Goal: Download file/media

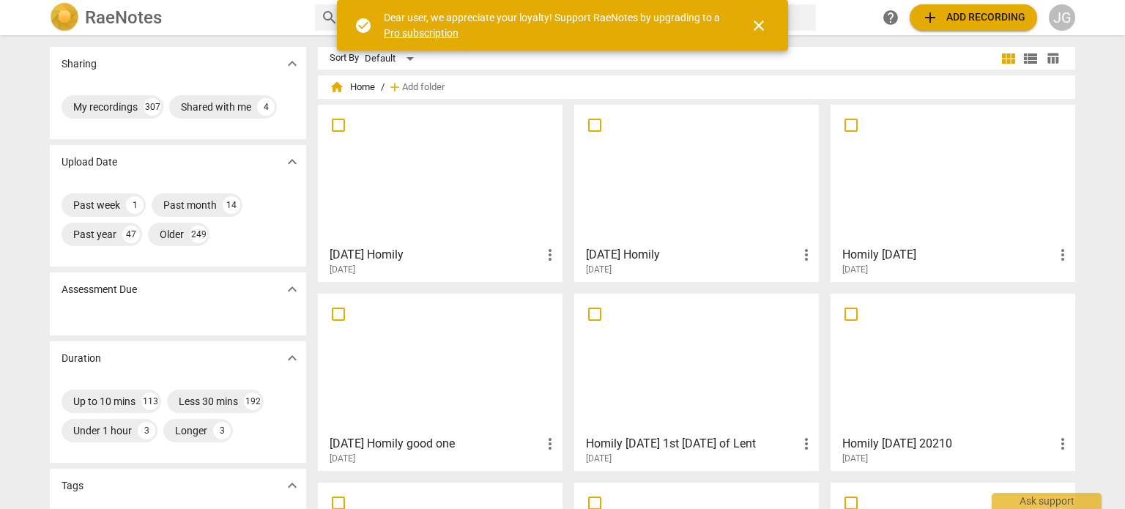
drag, startPoint x: 756, startPoint y: 20, endPoint x: 749, endPoint y: 21, distance: 7.5
click at [756, 20] on span "close" at bounding box center [759, 26] width 18 height 18
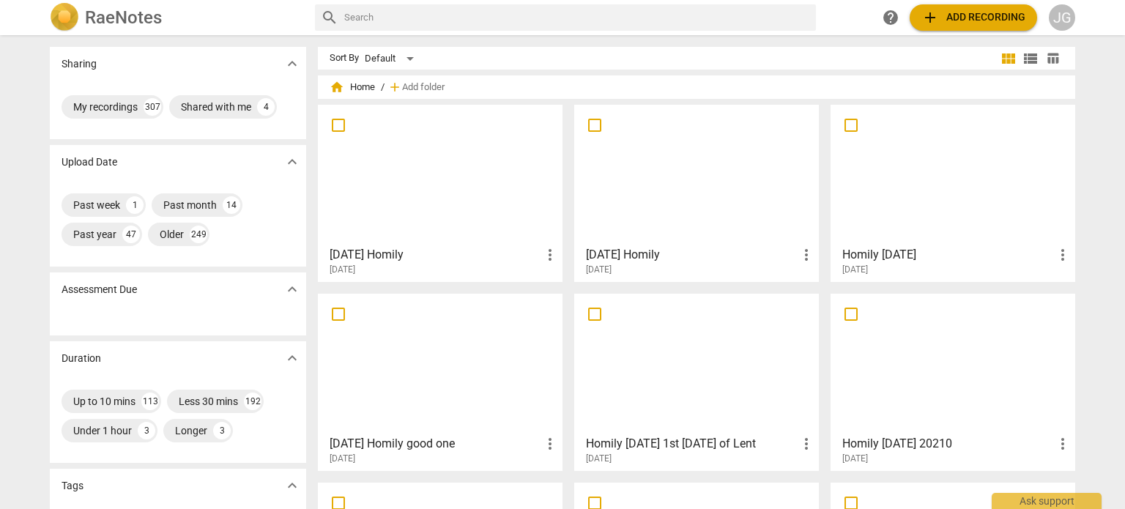
click at [669, 183] on div at bounding box center [696, 175] width 234 height 130
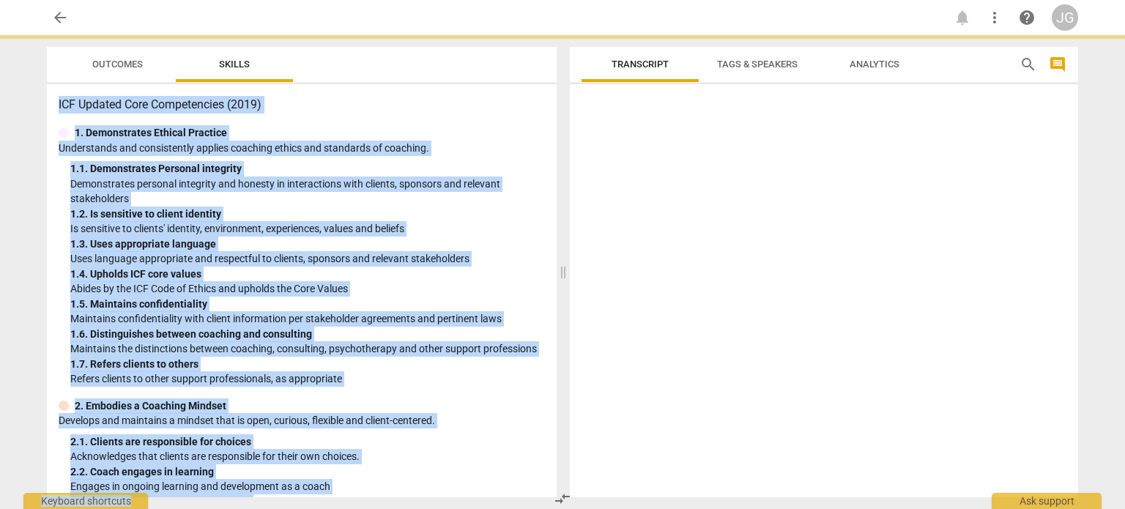
click at [669, 183] on div at bounding box center [824, 293] width 508 height 407
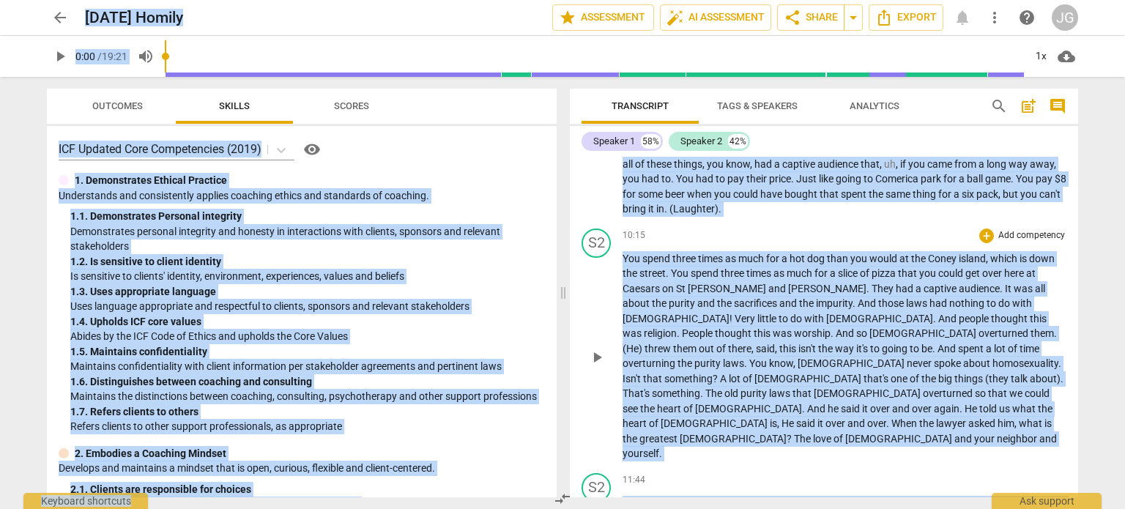
scroll to position [1391, 0]
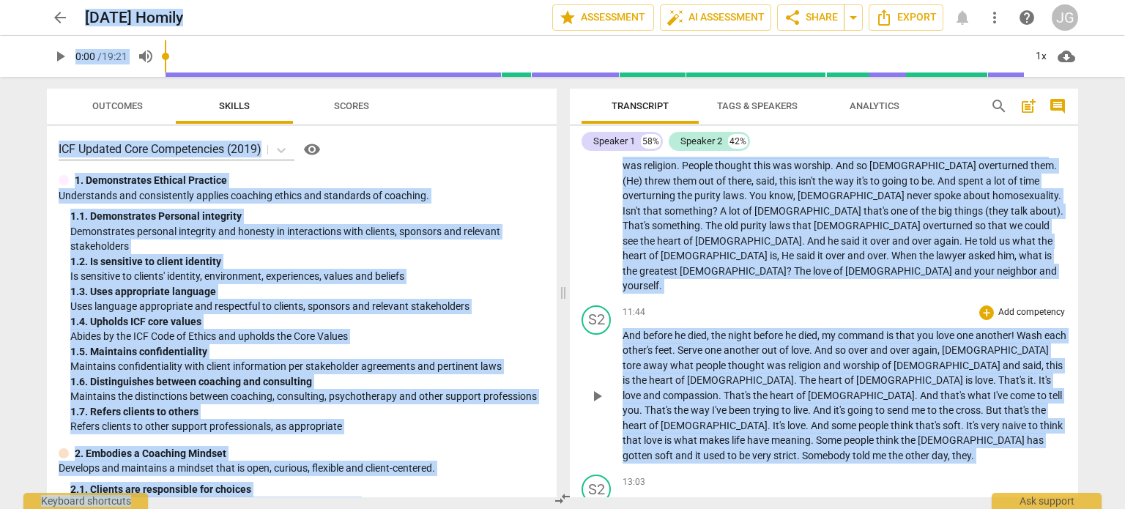
click at [656, 330] on span "before" at bounding box center [658, 336] width 31 height 12
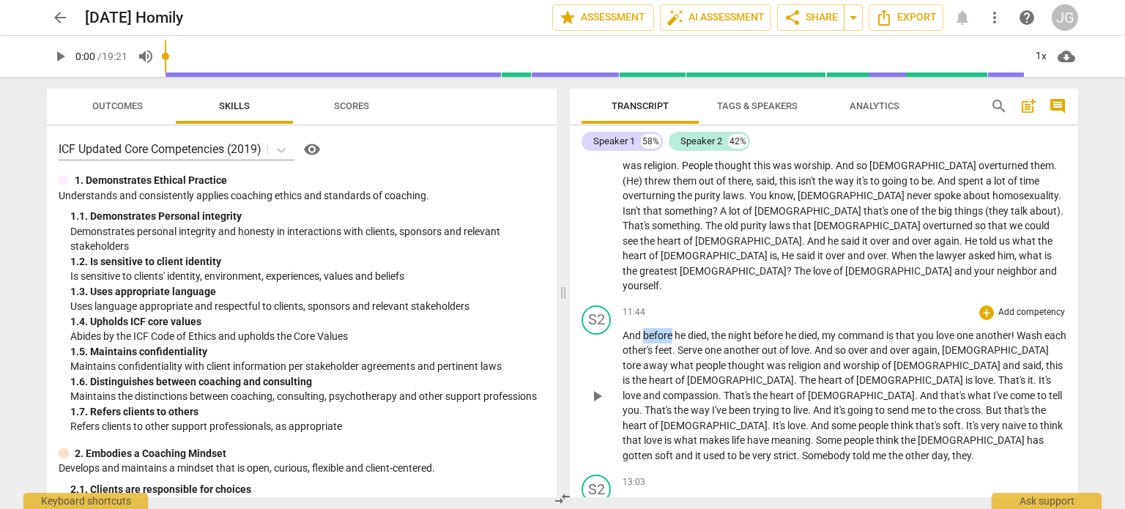
click at [656, 330] on span "before" at bounding box center [658, 336] width 31 height 12
click at [822, 330] on span "," at bounding box center [819, 336] width 4 height 12
type input "713"
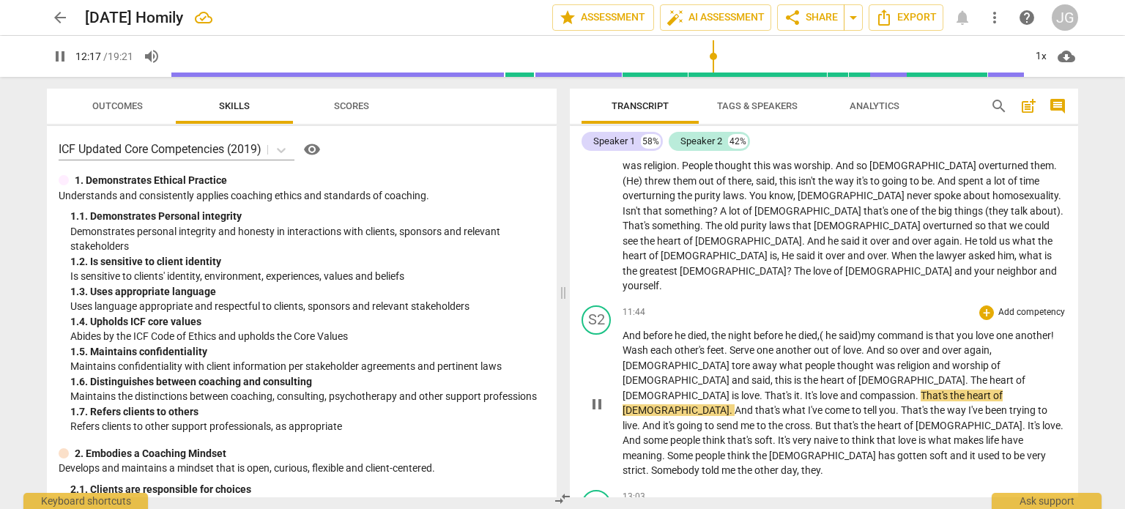
click at [921, 390] on span "." at bounding box center [917, 396] width 5 height 12
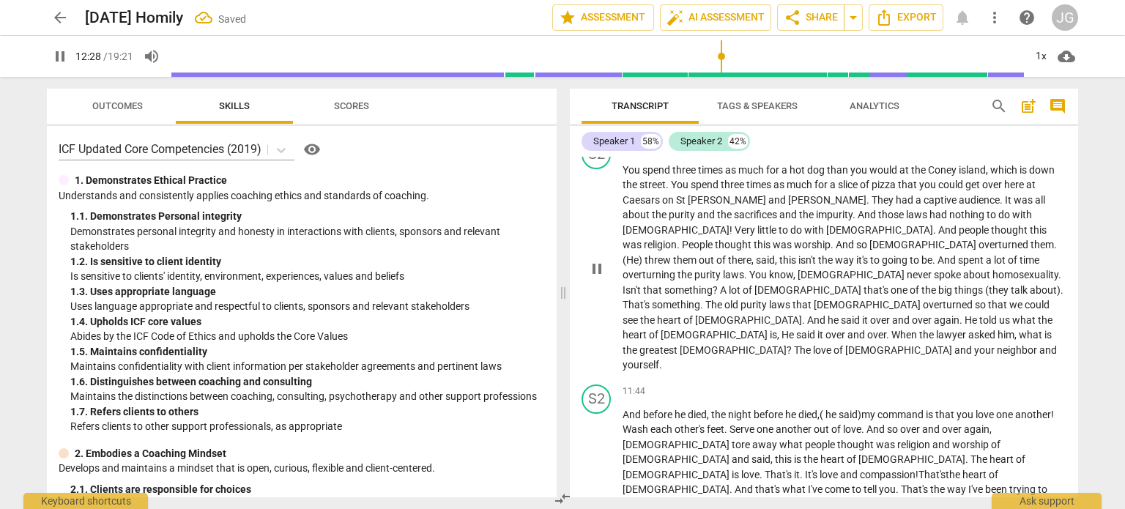
scroll to position [1318, 0]
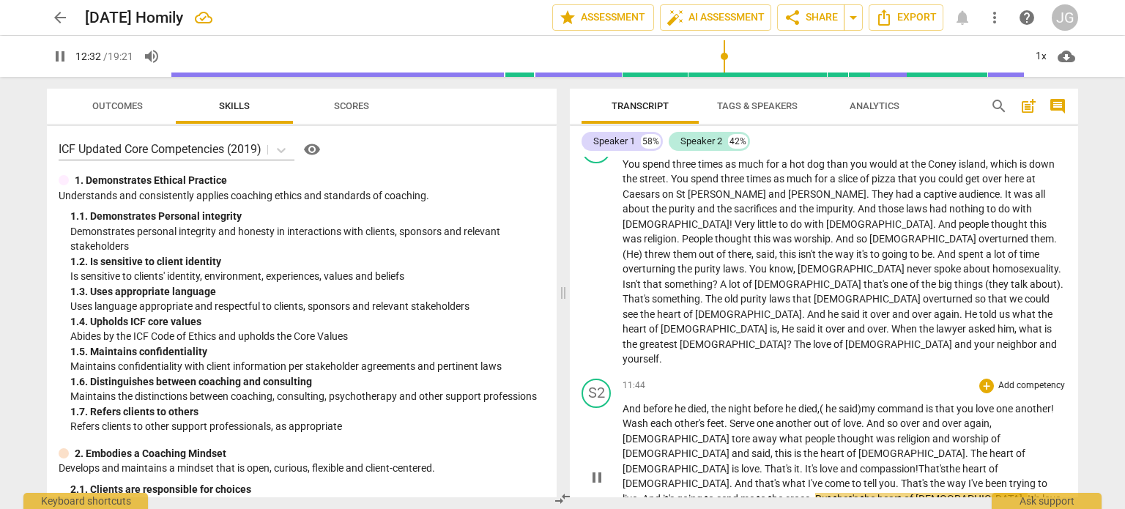
click at [734, 477] on span "." at bounding box center [731, 483] width 5 height 12
click at [790, 493] on span "." at bounding box center [792, 499] width 5 height 12
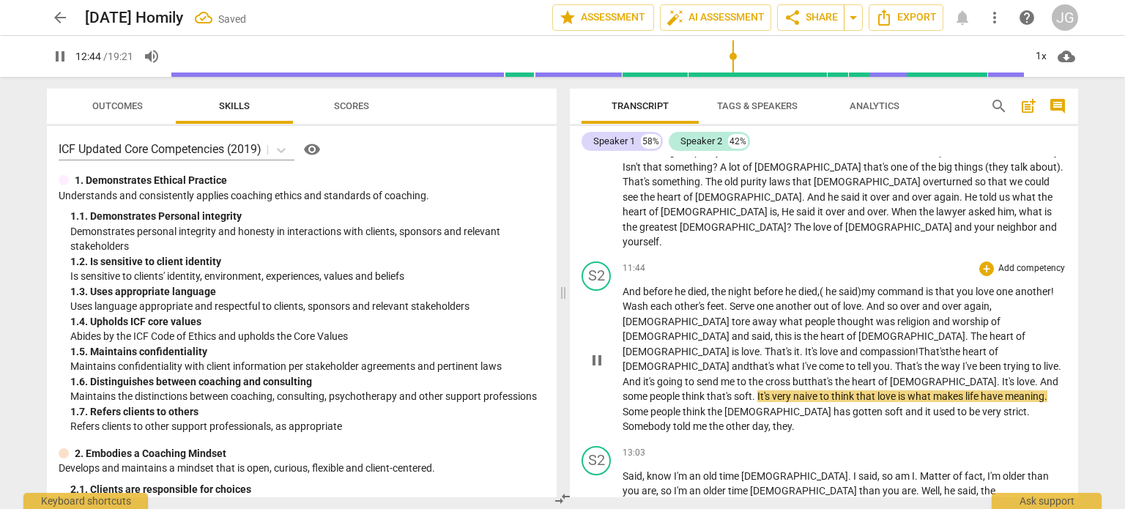
scroll to position [1465, 0]
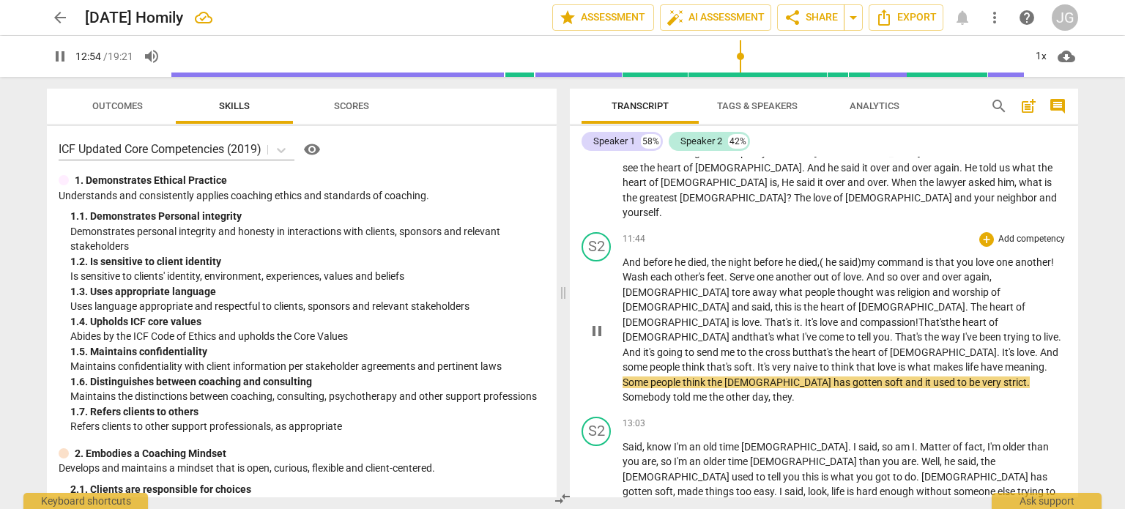
click at [772, 361] on span "It's" at bounding box center [764, 367] width 15 height 12
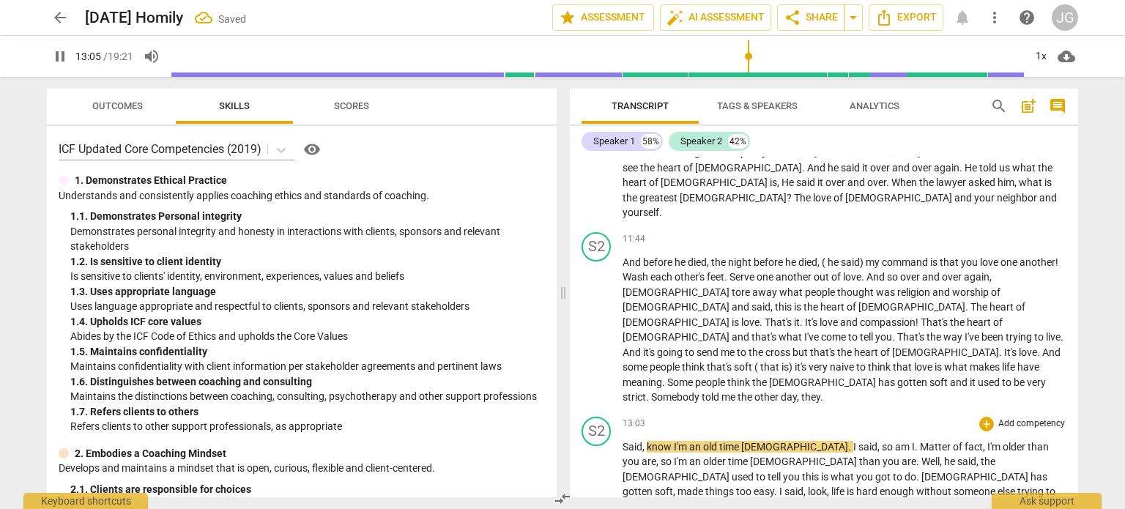
click at [622, 441] on span "Said" at bounding box center [632, 447] width 20 height 12
type input "787"
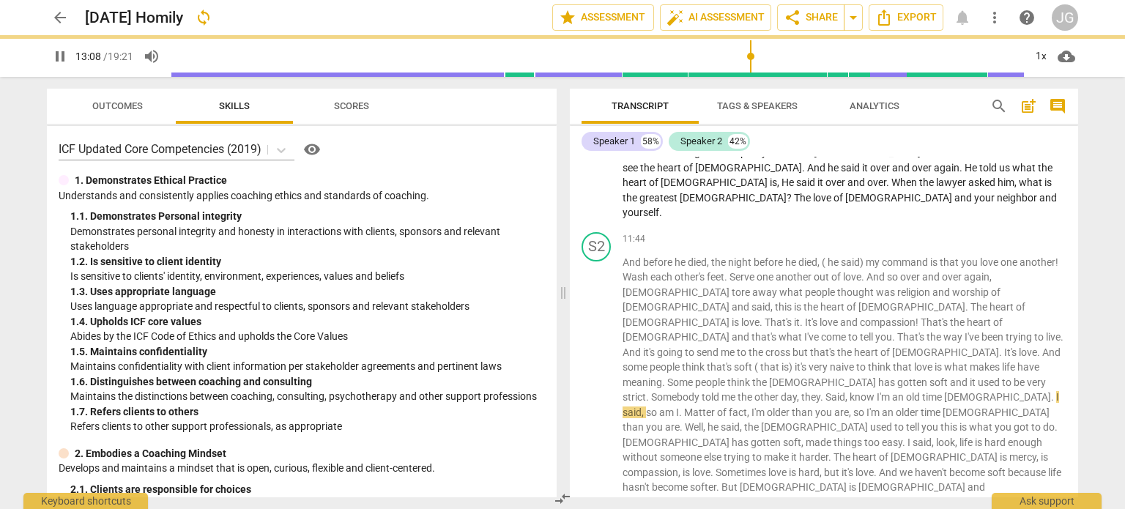
scroll to position [1415, 0]
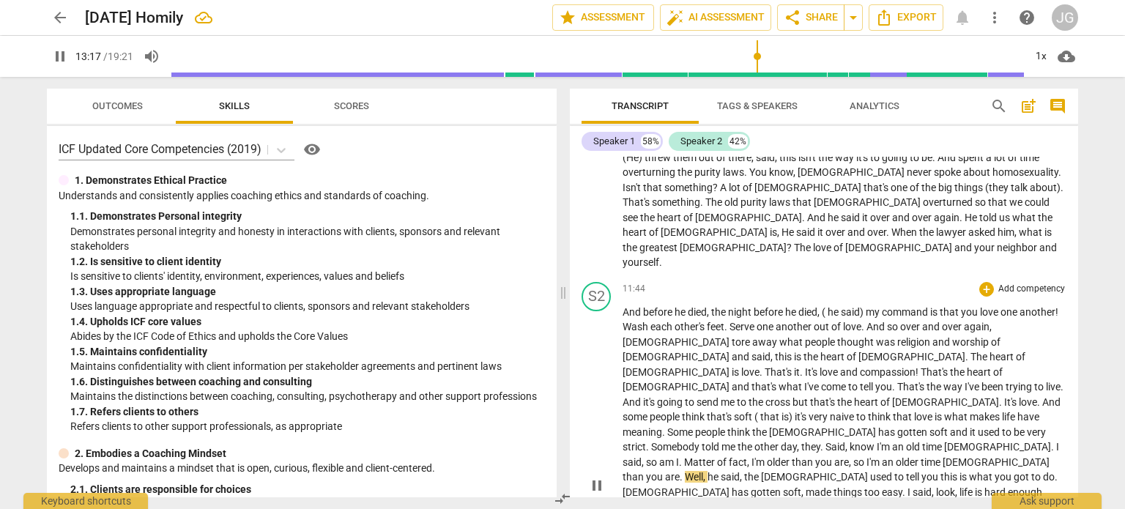
click at [703, 471] on span "Well" at bounding box center [694, 477] width 18 height 12
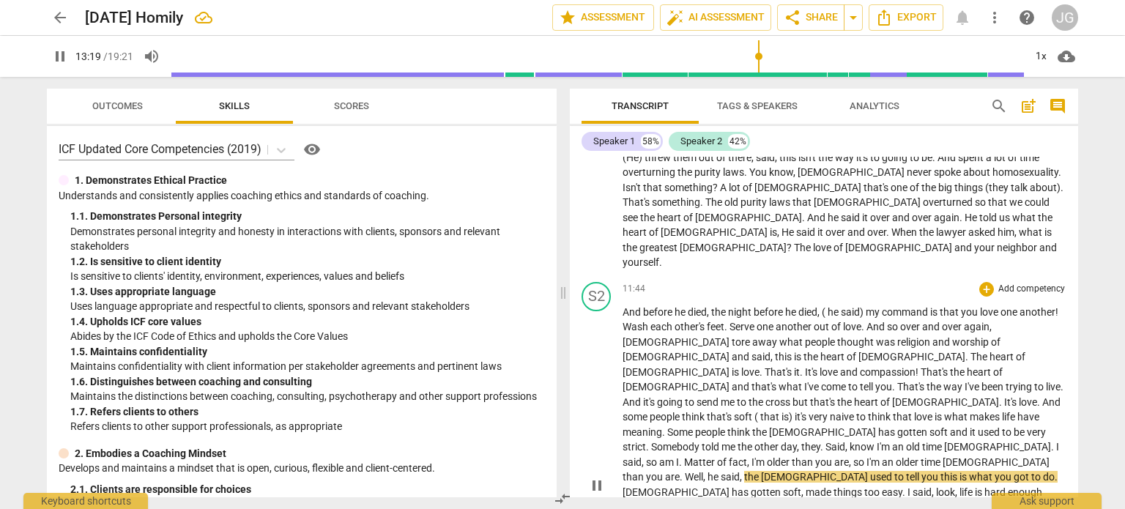
type input "799"
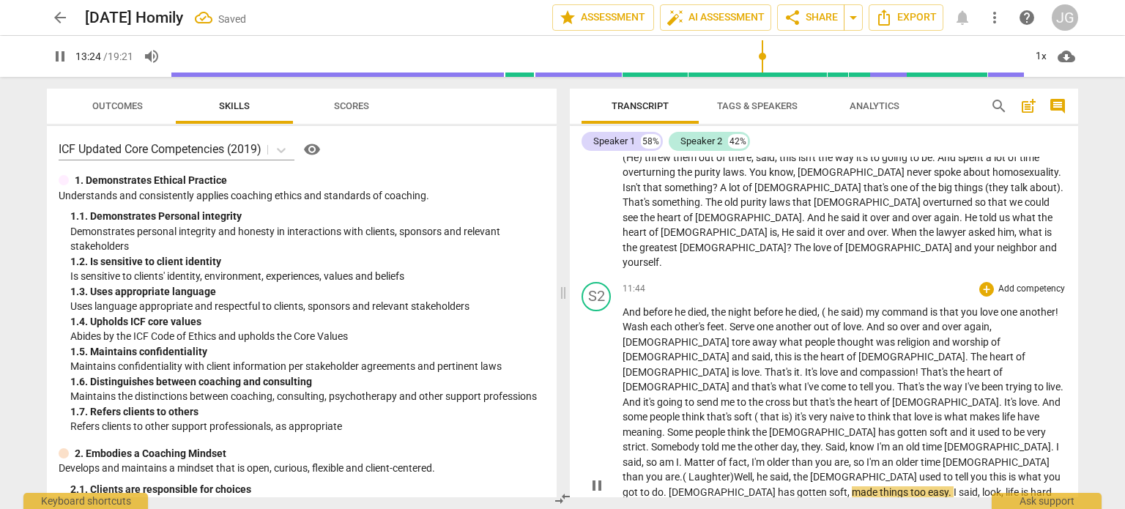
click at [1014, 426] on span "be" at bounding box center [1020, 432] width 13 height 12
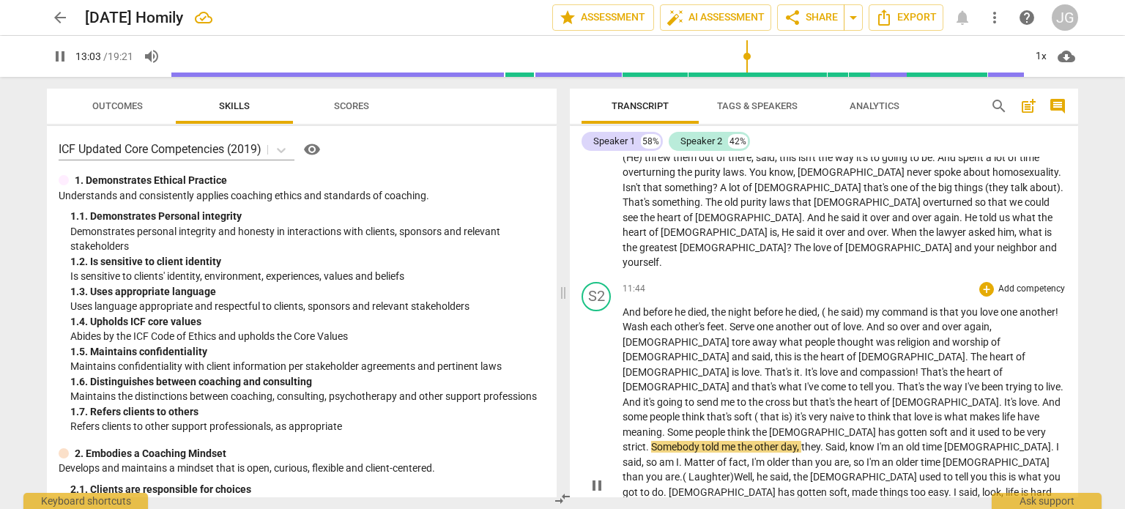
click at [1019, 396] on span "love" at bounding box center [1028, 402] width 18 height 12
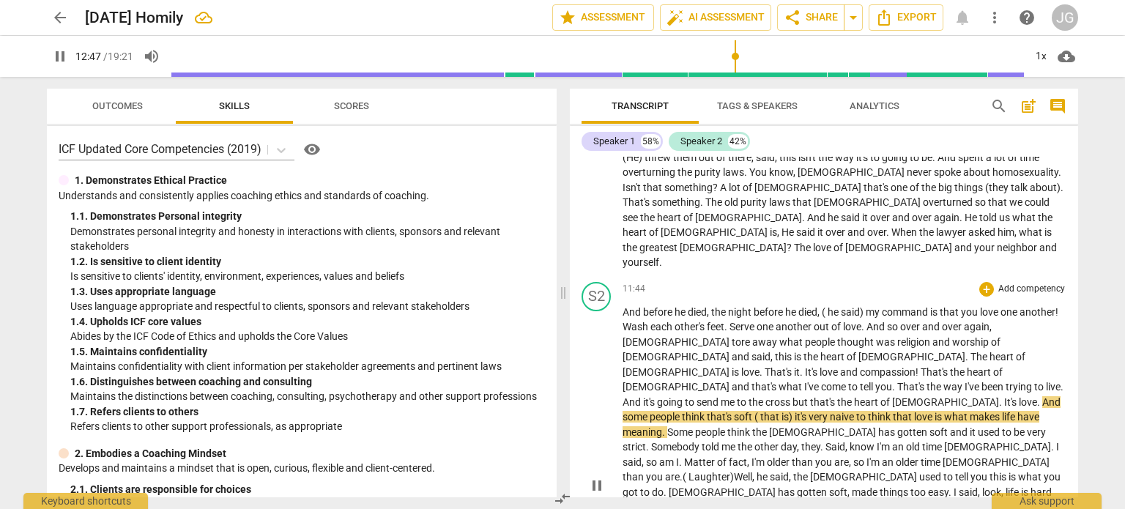
click at [1049, 305] on p "And before he died , the night before he died , ( he said) my command is that y…" at bounding box center [844, 485] width 444 height 360
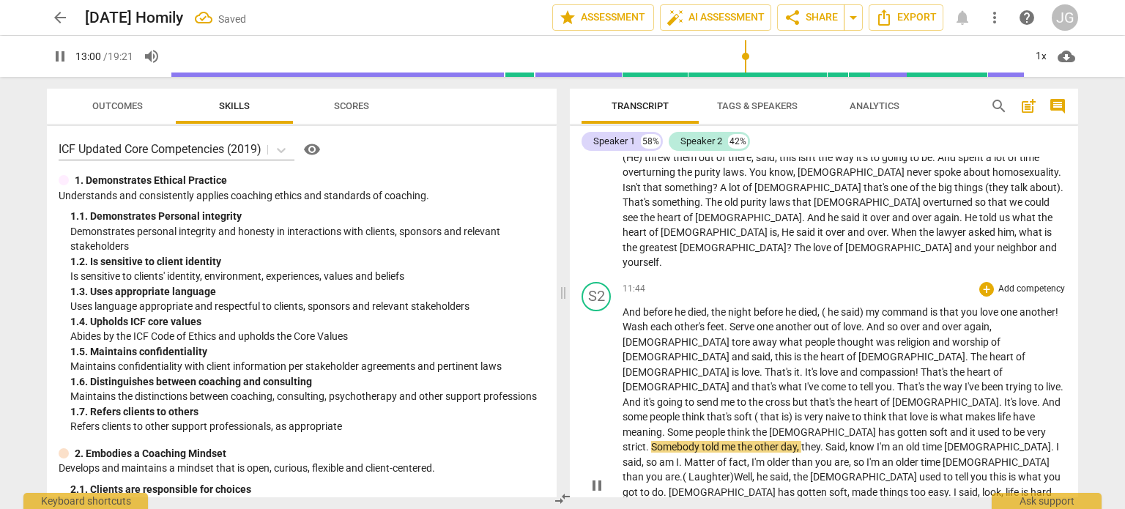
click at [795, 411] on span "is)" at bounding box center [787, 417] width 13 height 12
click at [877, 441] on span "know" at bounding box center [862, 447] width 27 height 12
click at [1027, 441] on span "." at bounding box center [1029, 447] width 5 height 12
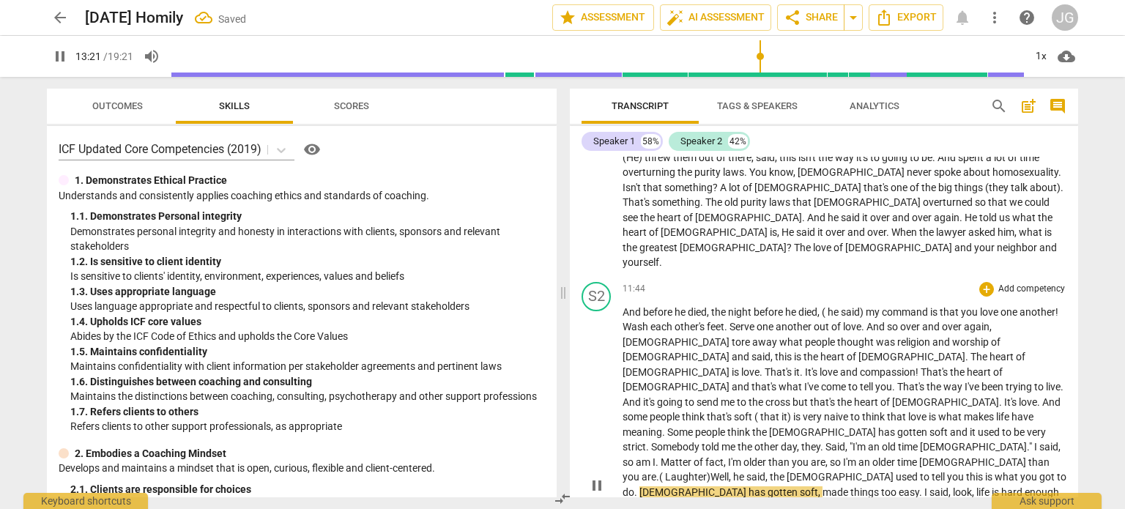
click at [636, 456] on span "so" at bounding box center [628, 462] width 13 height 12
click at [721, 471] on span ". ( Laughter)" at bounding box center [707, 477] width 54 height 12
click at [870, 501] on span "The" at bounding box center [879, 507] width 19 height 12
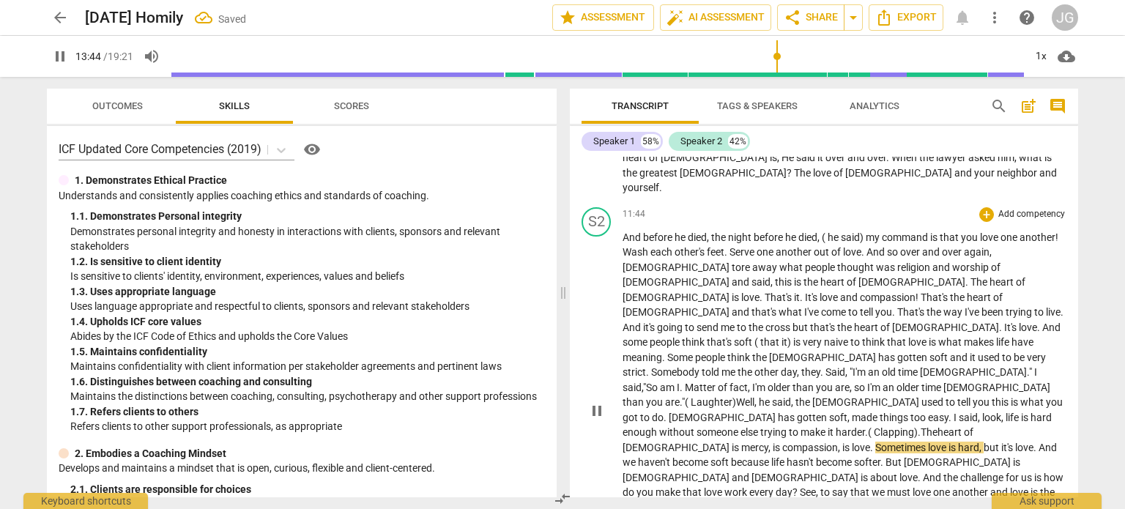
scroll to position [1561, 0]
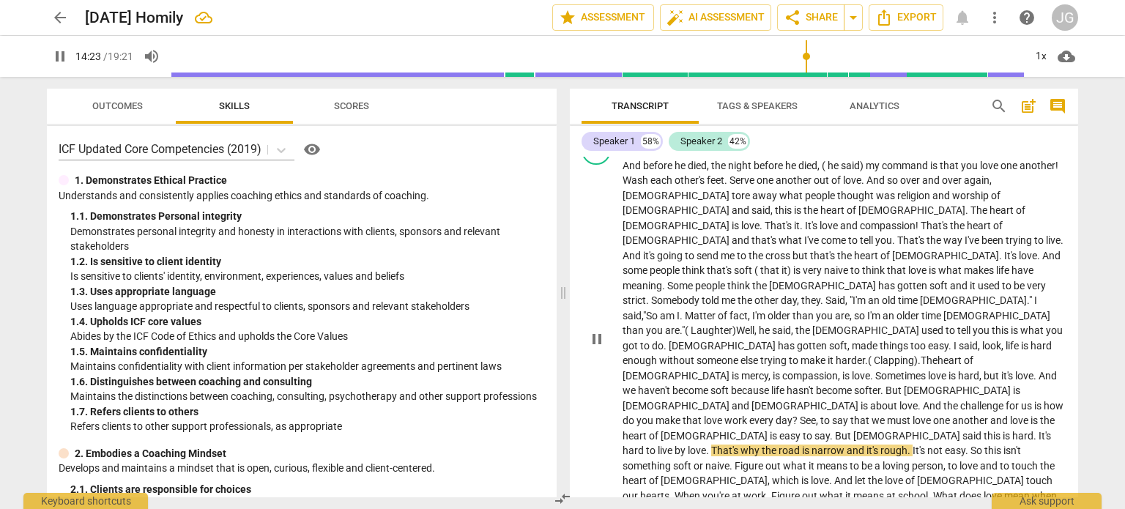
click at [1033, 430] on span "." at bounding box center [1035, 436] width 5 height 12
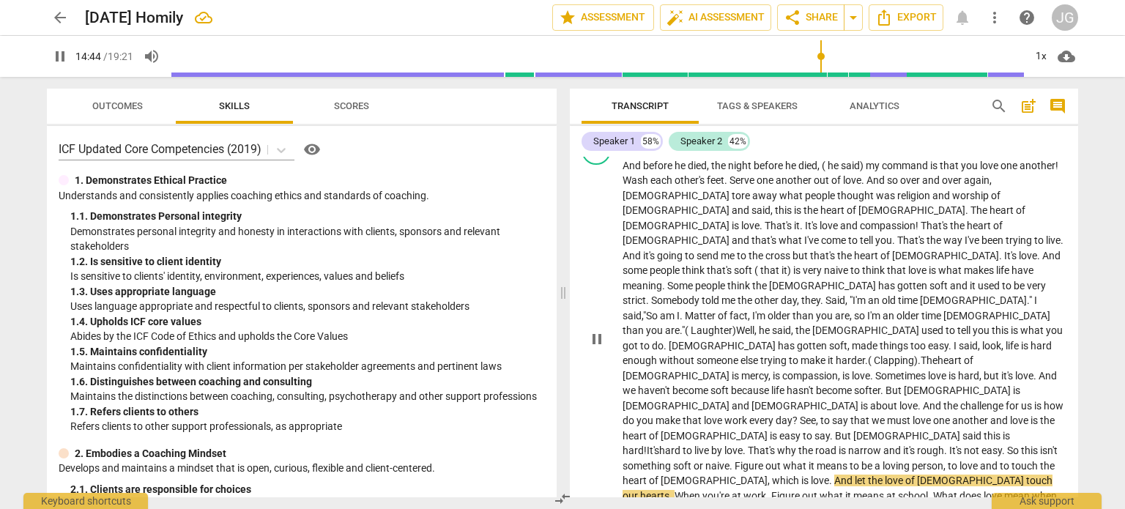
click at [834, 475] on span "." at bounding box center [831, 481] width 5 height 12
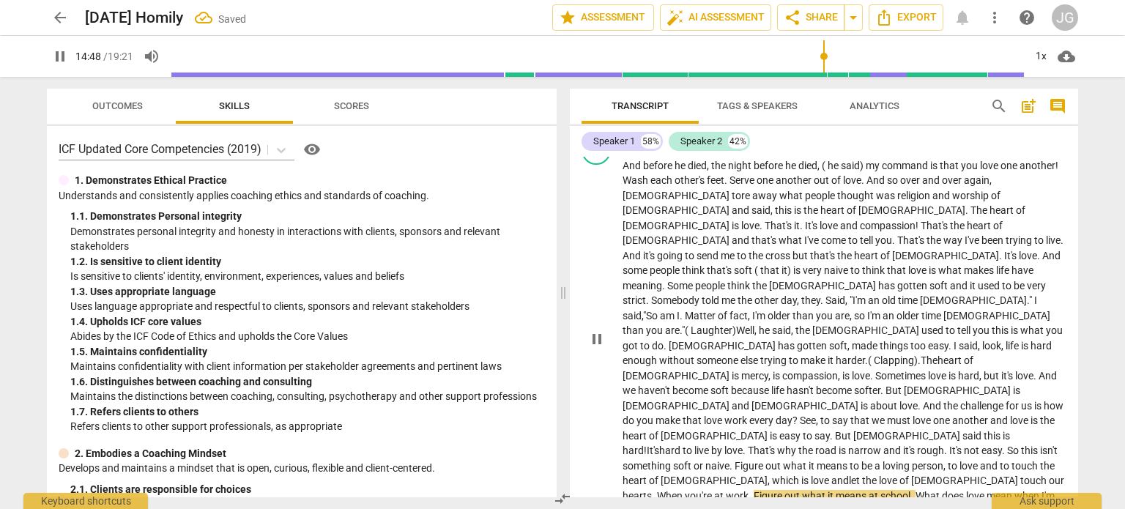
click at [657, 490] on span "." at bounding box center [654, 496] width 5 height 12
click at [1059, 490] on span "." at bounding box center [1060, 496] width 3 height 12
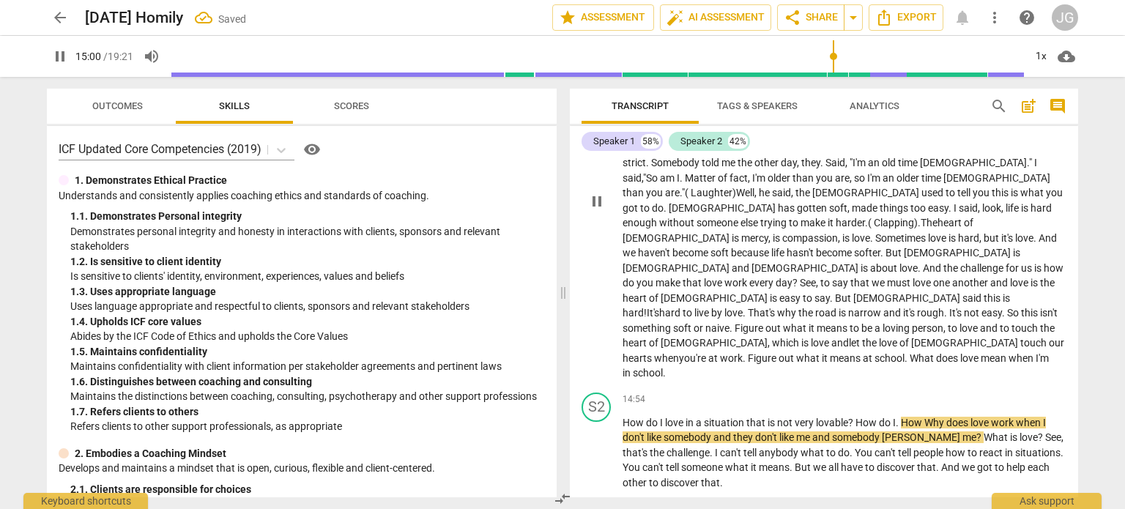
scroll to position [1708, 0]
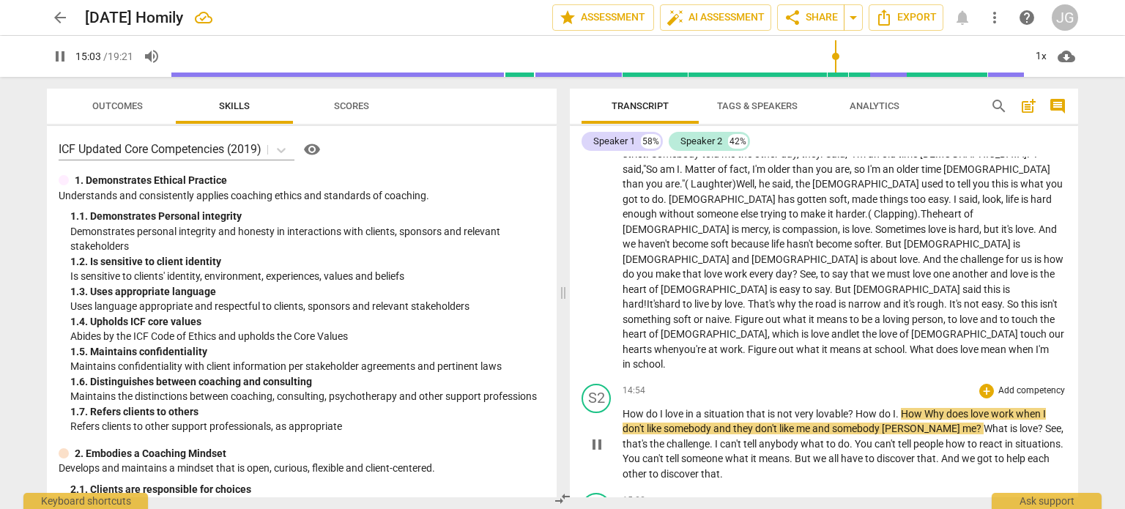
click at [753, 408] on span "that" at bounding box center [756, 414] width 21 height 12
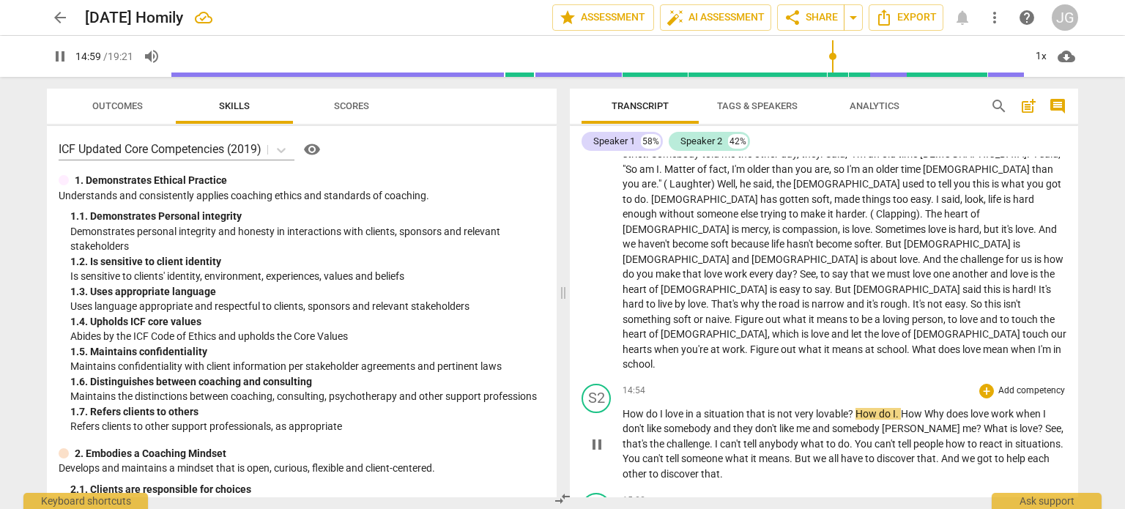
click at [677, 408] on span "love" at bounding box center [675, 414] width 21 height 12
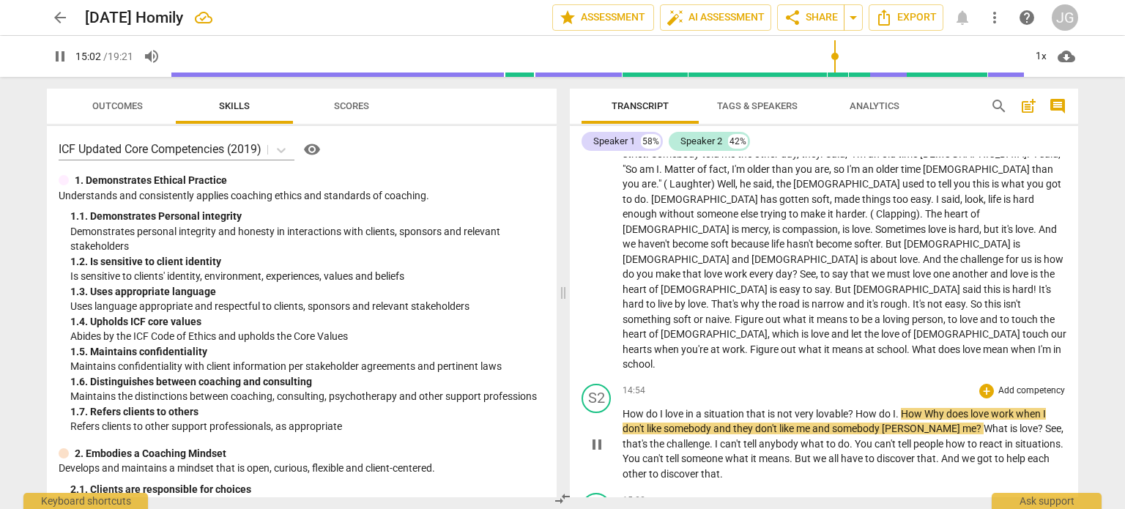
click at [921, 408] on span "How" at bounding box center [912, 414] width 23 height 12
type input "904"
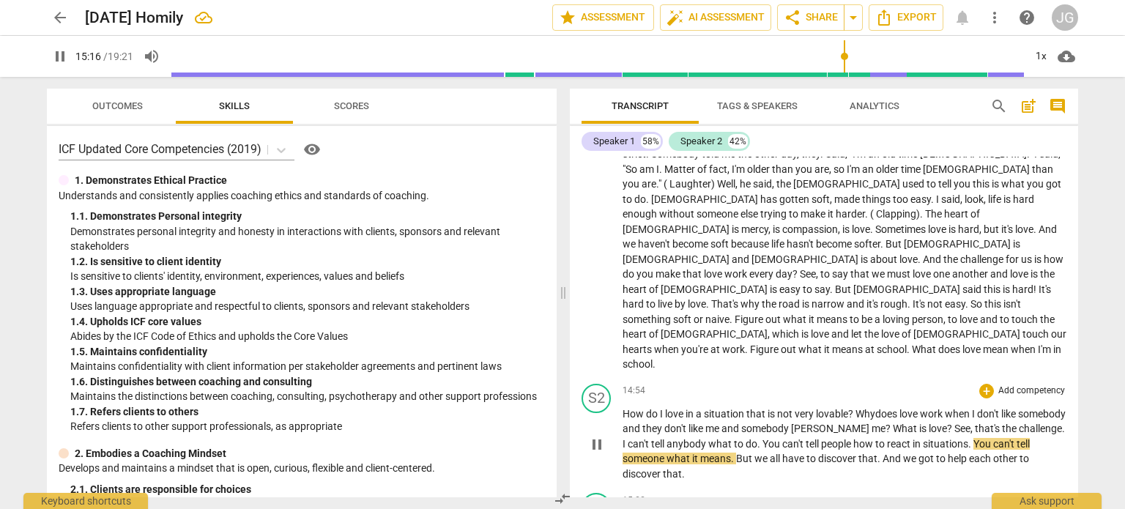
click at [875, 408] on span "hy" at bounding box center [869, 414] width 11 height 12
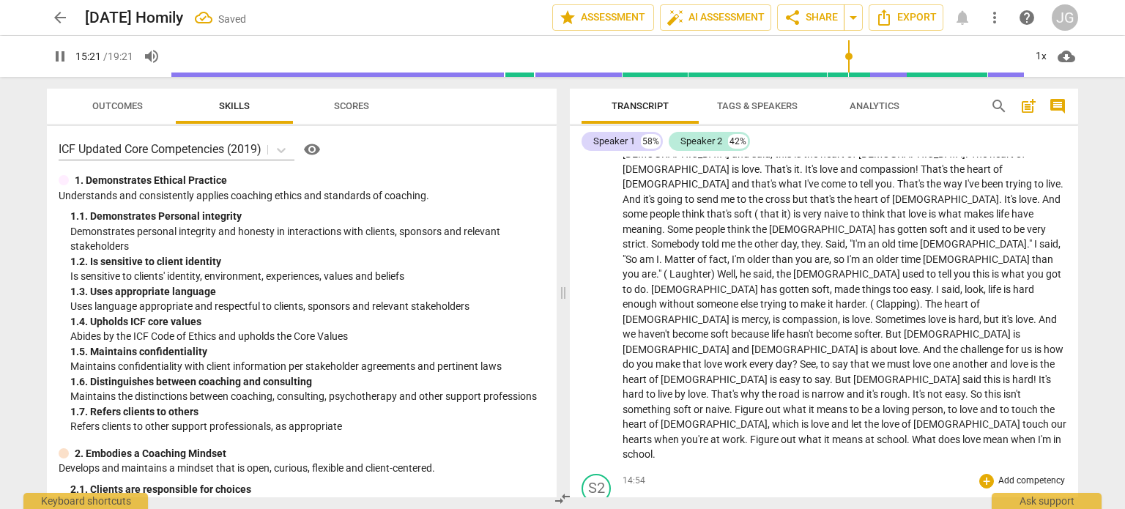
scroll to position [1634, 0]
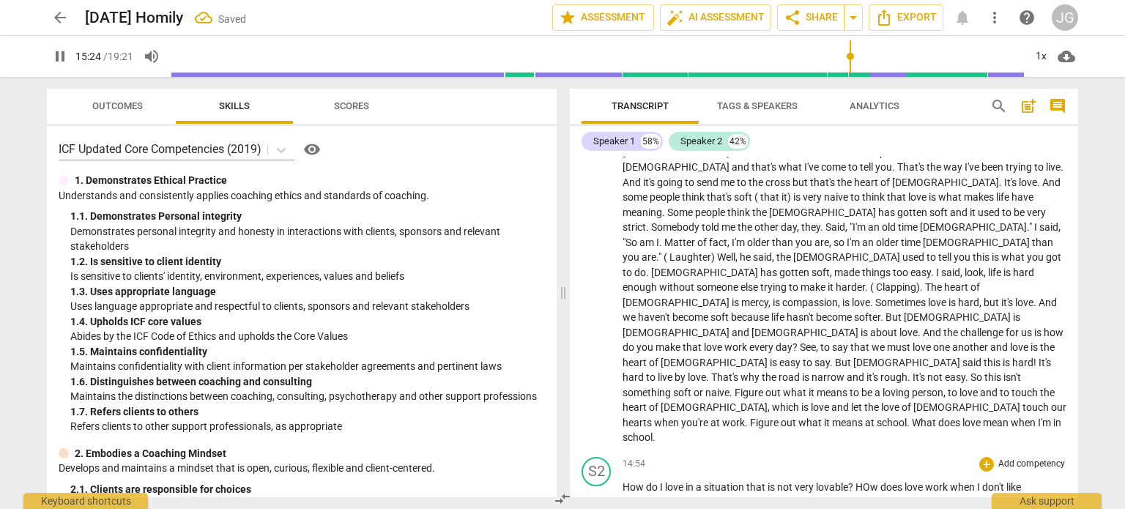
click at [874, 481] on span "HOw" at bounding box center [866, 487] width 23 height 12
click at [962, 481] on span "when" at bounding box center [961, 487] width 27 height 12
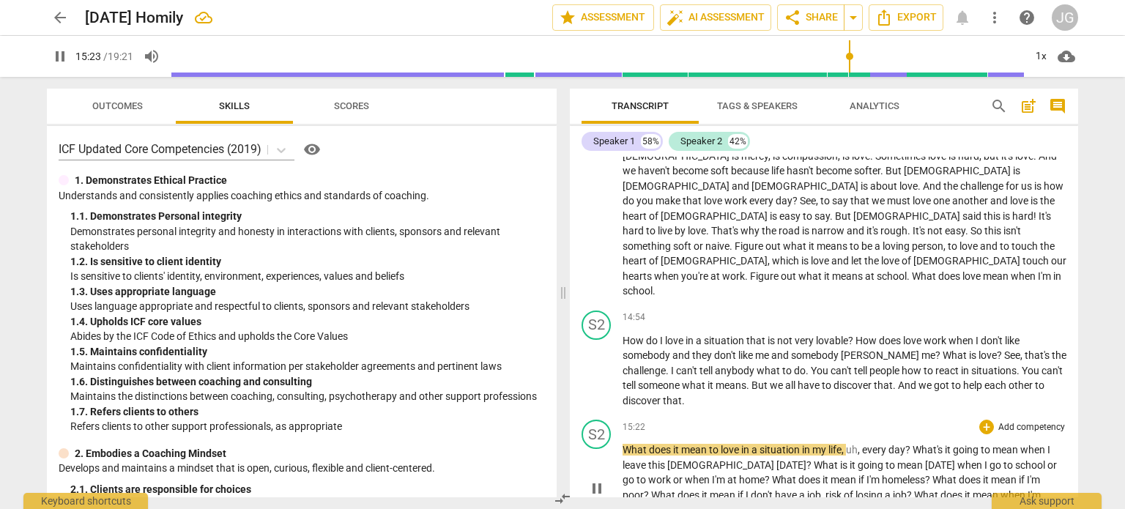
scroll to position [1854, 0]
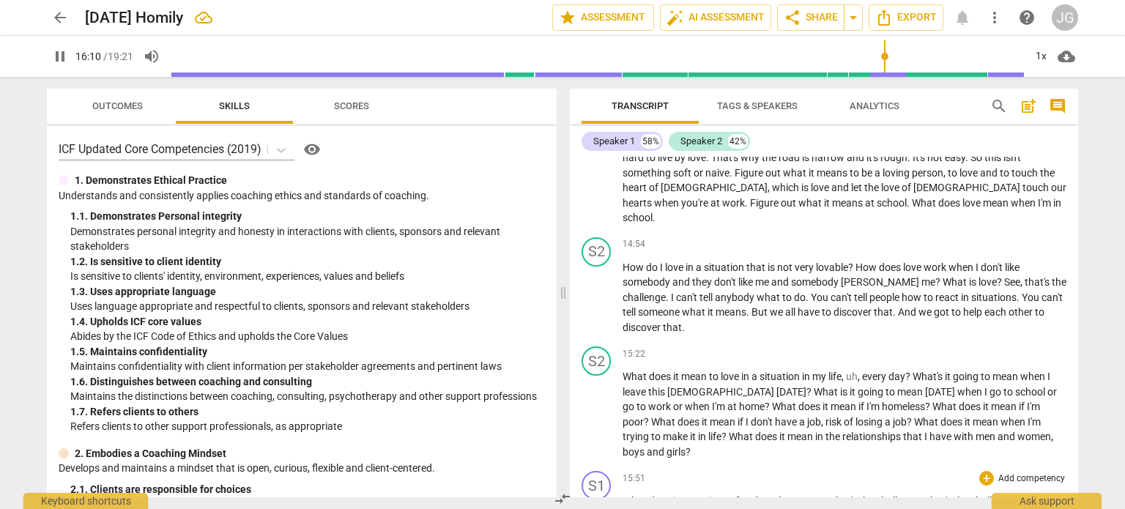
click at [918, 508] on span "sorrow" at bounding box center [903, 516] width 34 height 12
type input "972"
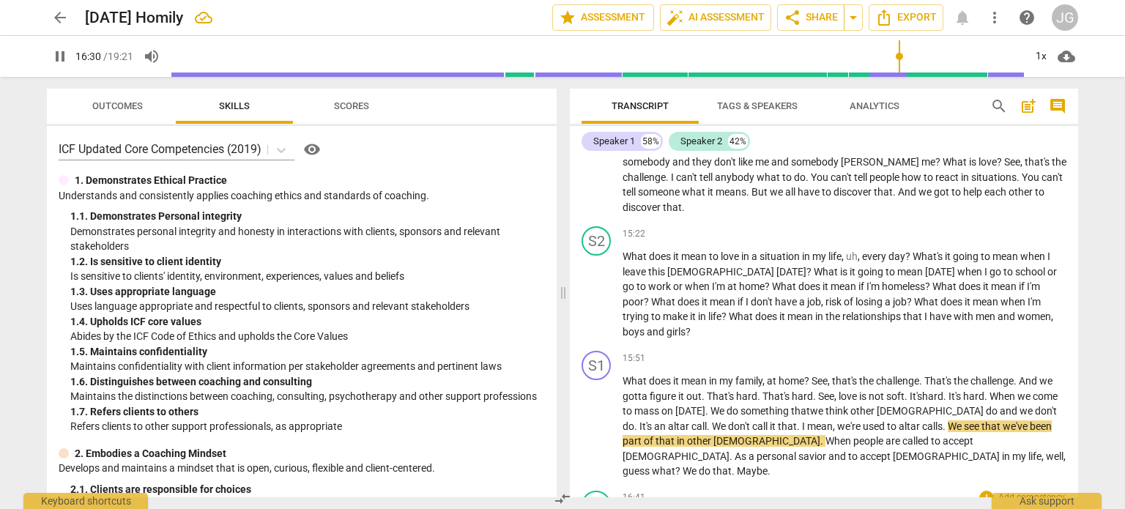
scroll to position [2001, 0]
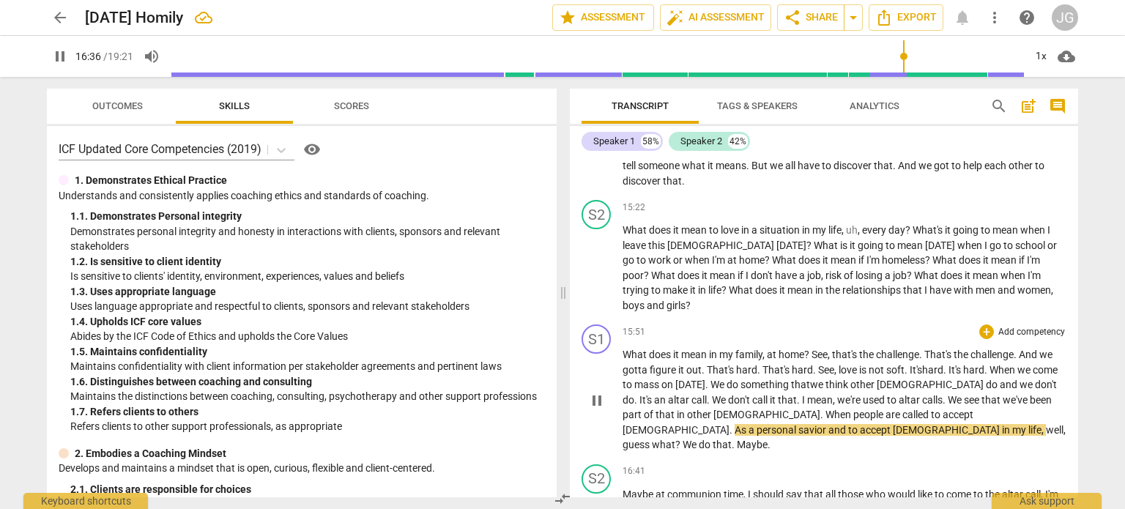
click at [820, 409] on span "." at bounding box center [822, 415] width 5 height 12
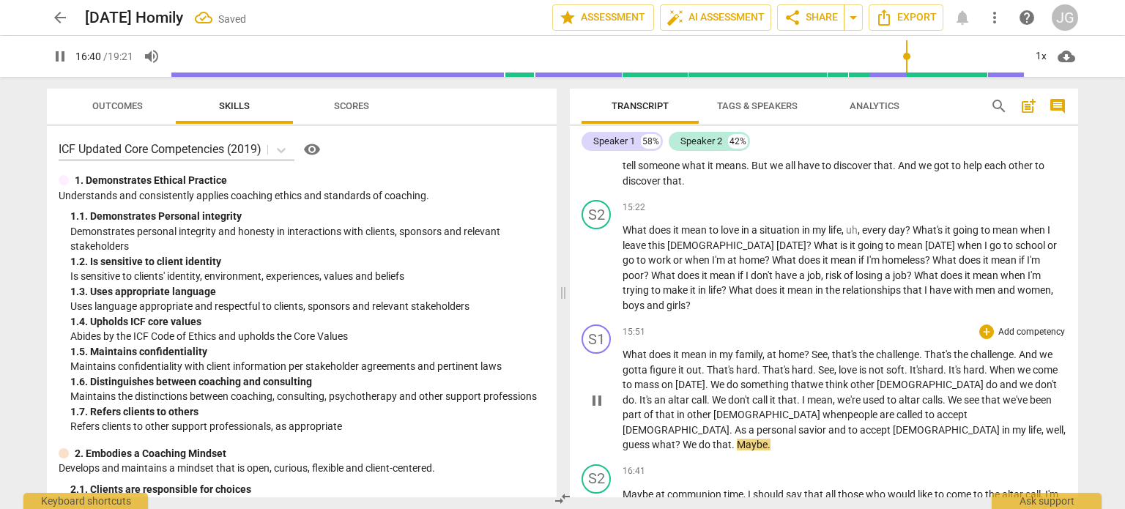
click at [734, 424] on span "." at bounding box center [731, 430] width 5 height 12
type input "1020"
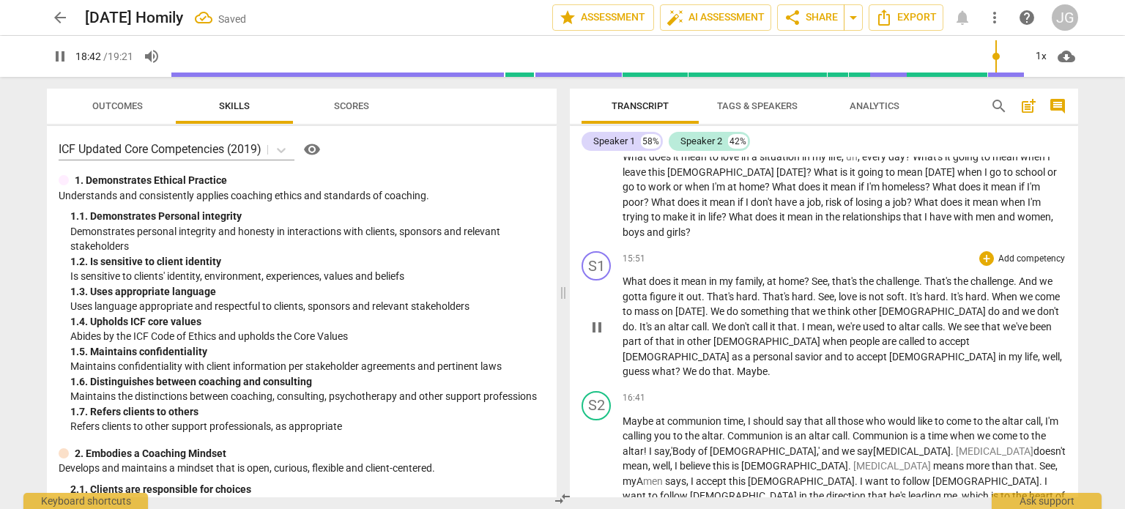
scroll to position [2084, 0]
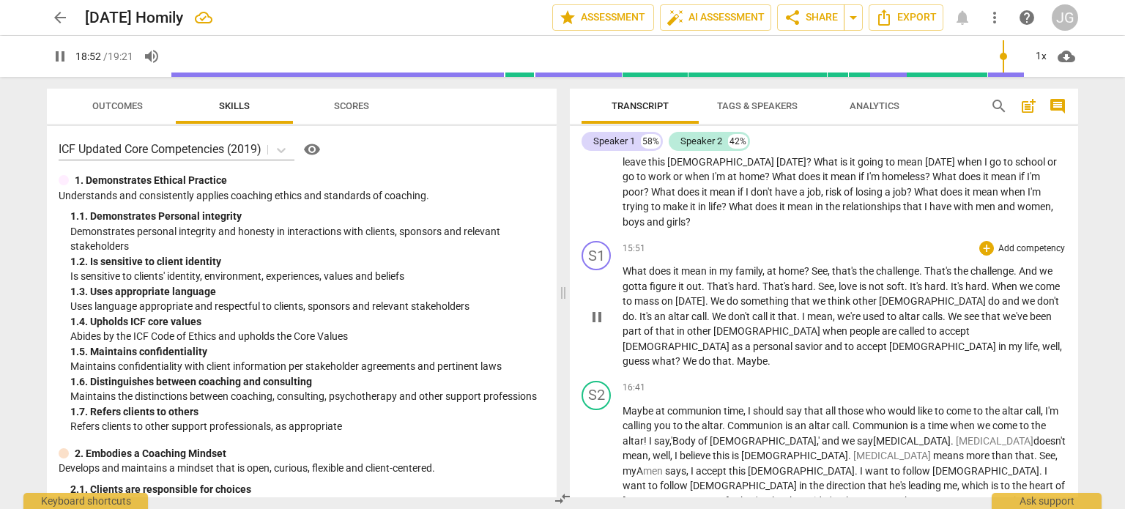
type input "1134"
click at [66, 53] on span "pause" at bounding box center [60, 57] width 18 height 18
type input "1154"
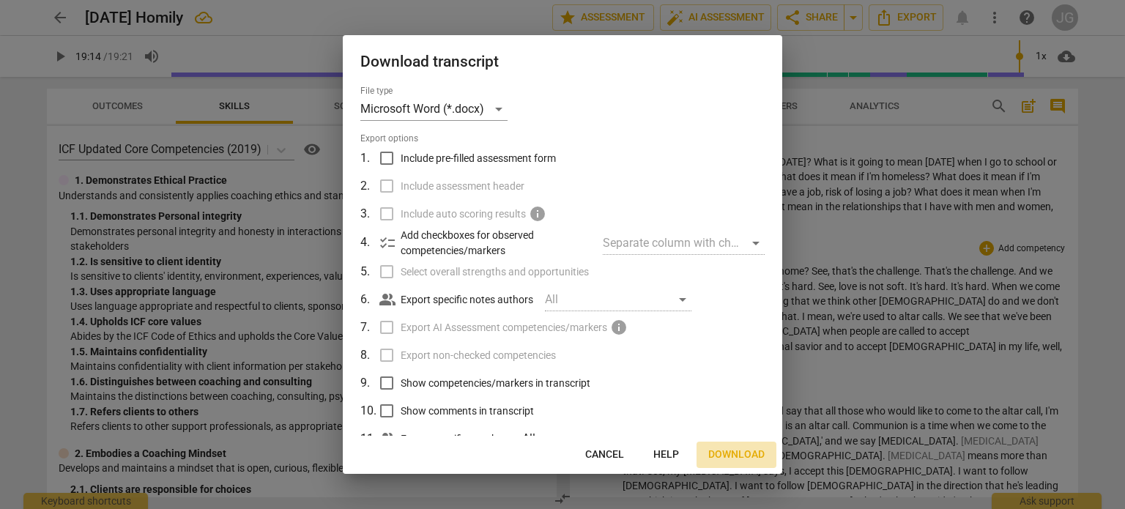
click at [744, 450] on span "Download" at bounding box center [736, 454] width 56 height 15
